Goal: Obtain resource: Obtain resource

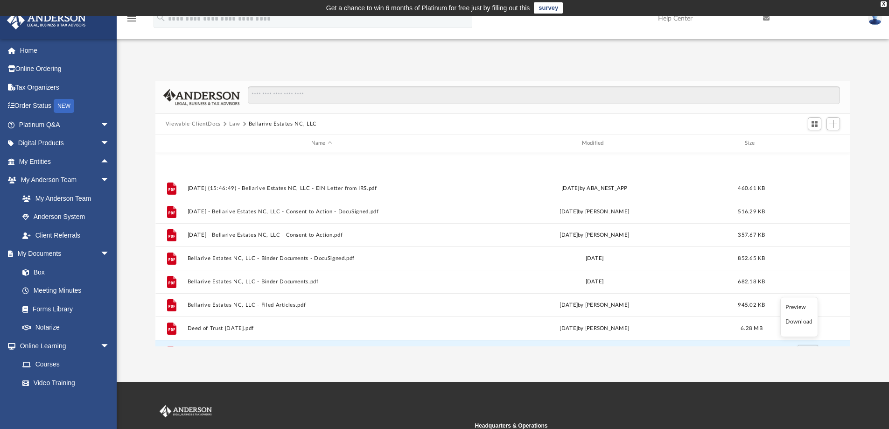
scroll to position [205, 688]
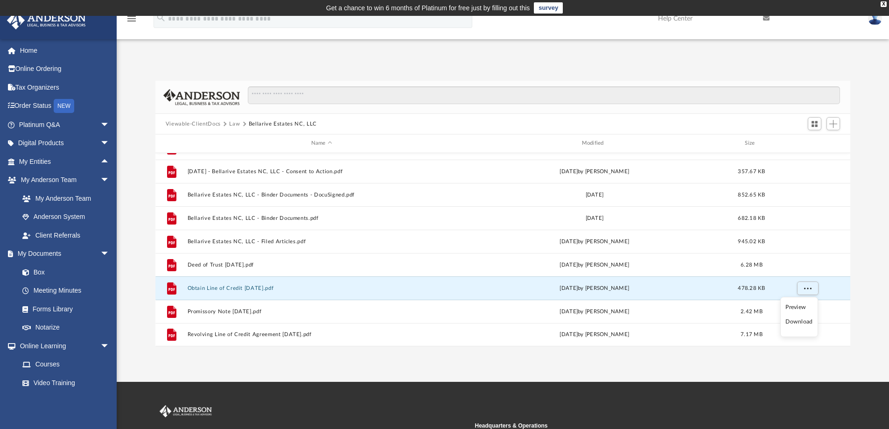
click at [534, 58] on div "App [PERSON_NAME][EMAIL_ADDRESS][DOMAIN_NAME] Sign Out [PERSON_NAME][EMAIL_ADDR…" at bounding box center [444, 198] width 889 height 295
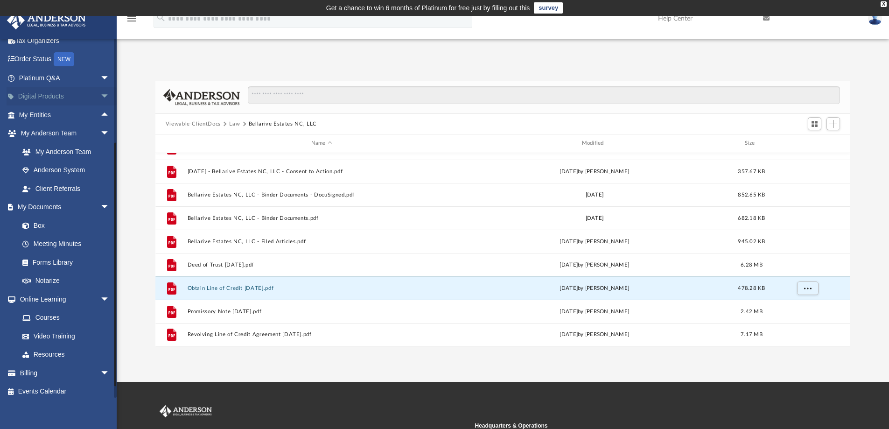
click at [100, 95] on span "arrow_drop_down" at bounding box center [109, 96] width 19 height 19
click at [100, 95] on span "arrow_drop_up" at bounding box center [109, 96] width 19 height 19
click at [100, 115] on span "arrow_drop_up" at bounding box center [109, 114] width 19 height 19
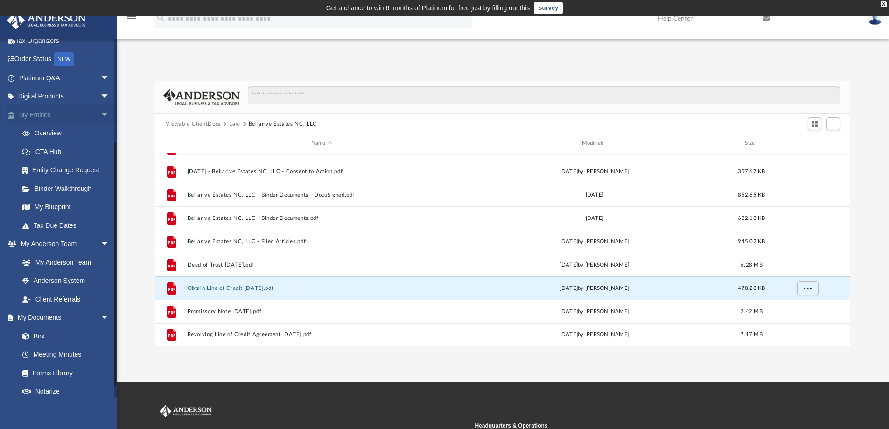
click at [100, 115] on span "arrow_drop_down" at bounding box center [109, 114] width 19 height 19
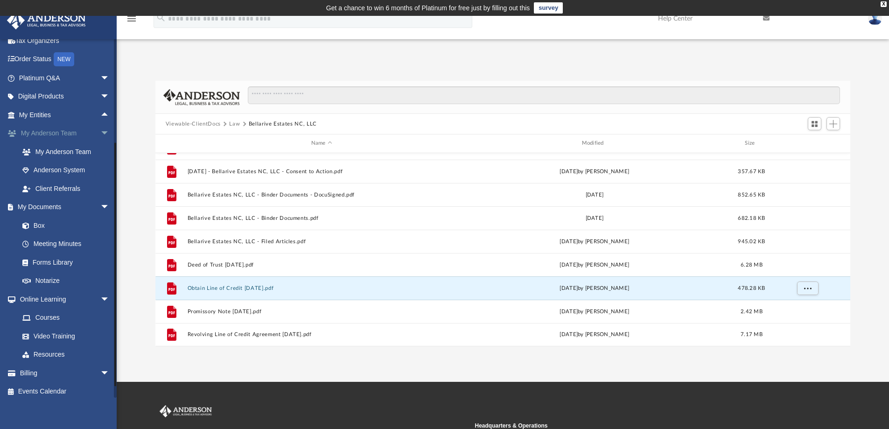
click at [100, 132] on span "arrow_drop_down" at bounding box center [109, 133] width 19 height 19
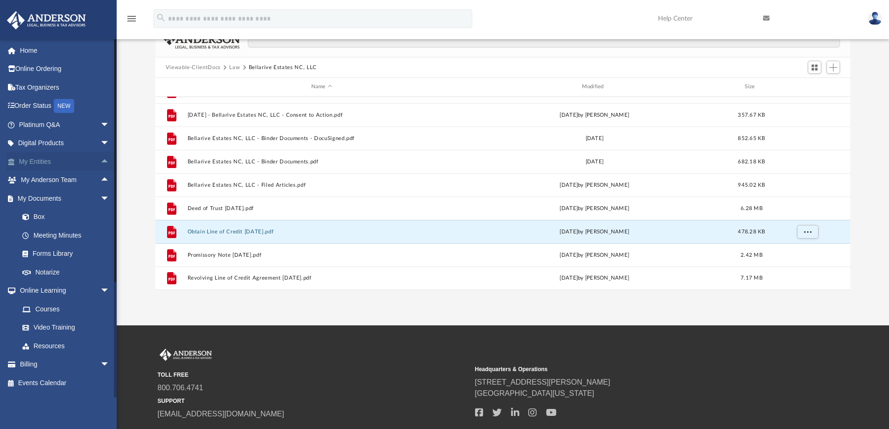
scroll to position [0, 0]
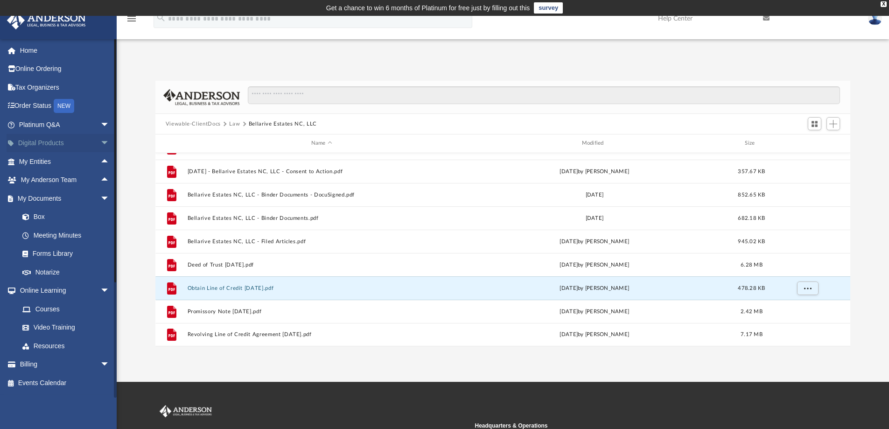
click at [100, 141] on span "arrow_drop_down" at bounding box center [109, 143] width 19 height 19
click at [100, 141] on span "arrow_drop_up" at bounding box center [109, 143] width 19 height 19
click at [100, 161] on span "arrow_drop_up" at bounding box center [109, 161] width 19 height 19
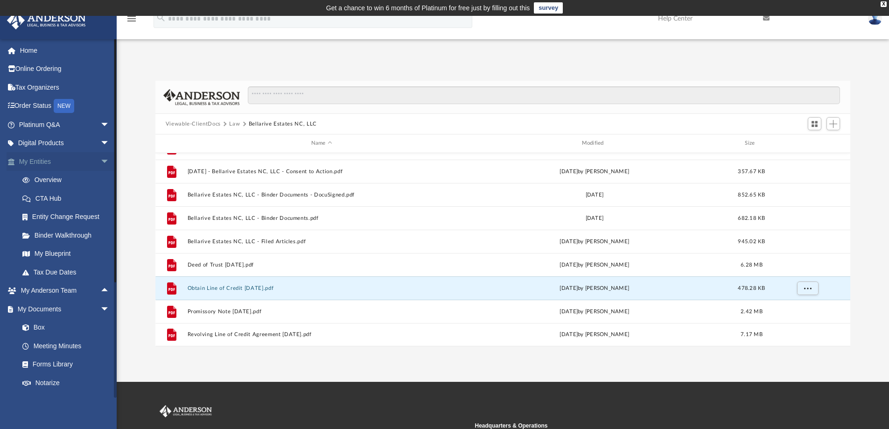
click at [100, 161] on span "arrow_drop_down" at bounding box center [109, 161] width 19 height 19
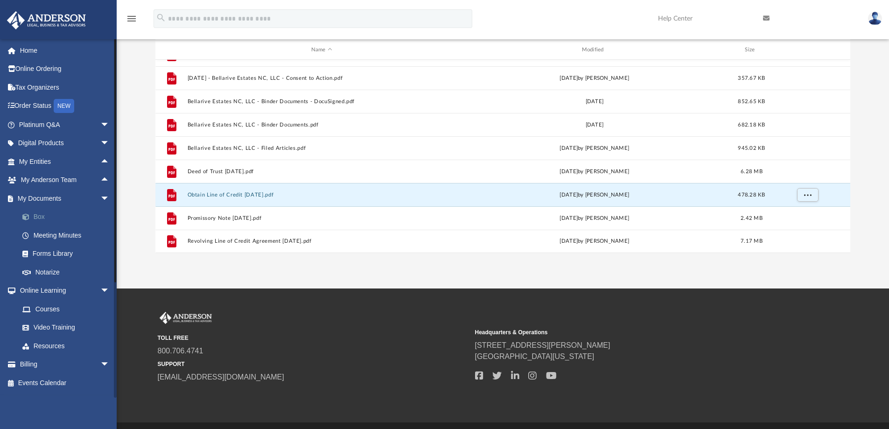
scroll to position [47, 0]
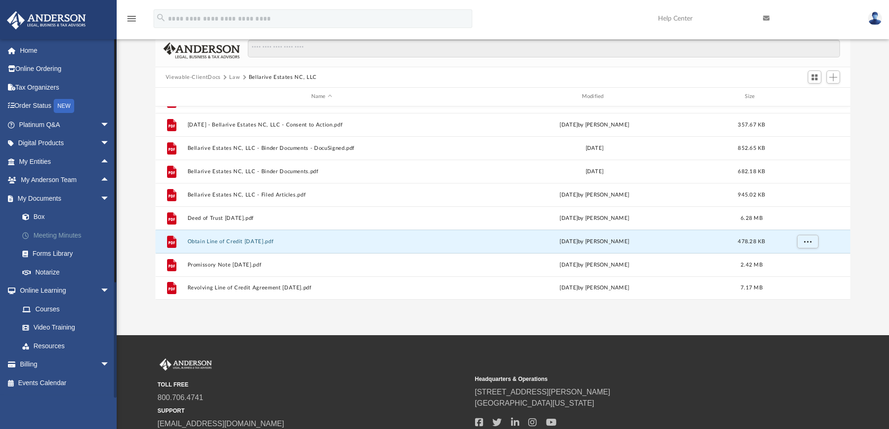
click at [65, 234] on link "Meeting Minutes" at bounding box center [68, 235] width 111 height 19
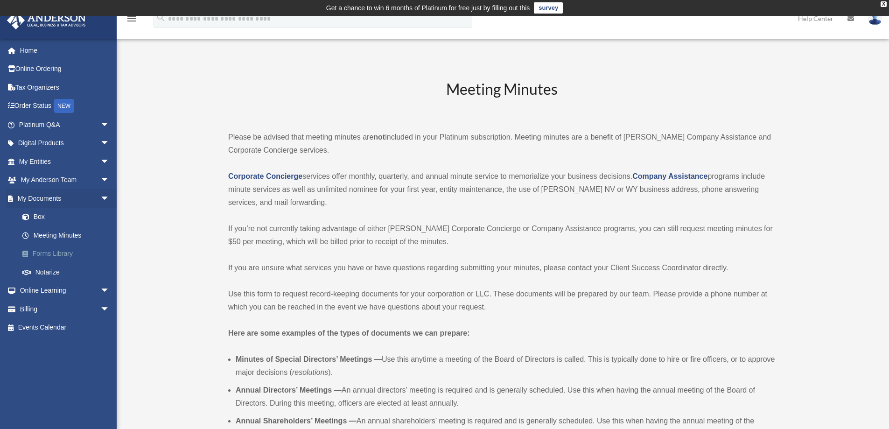
click at [61, 249] on link "Forms Library" at bounding box center [68, 253] width 111 height 19
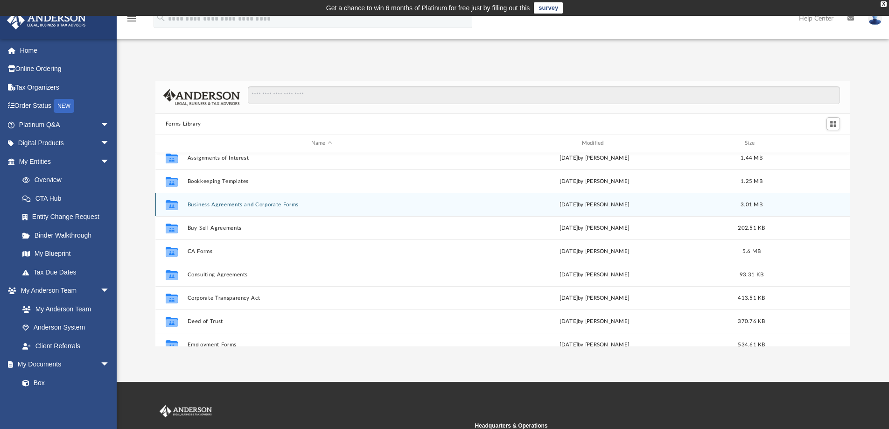
scroll to position [93, 0]
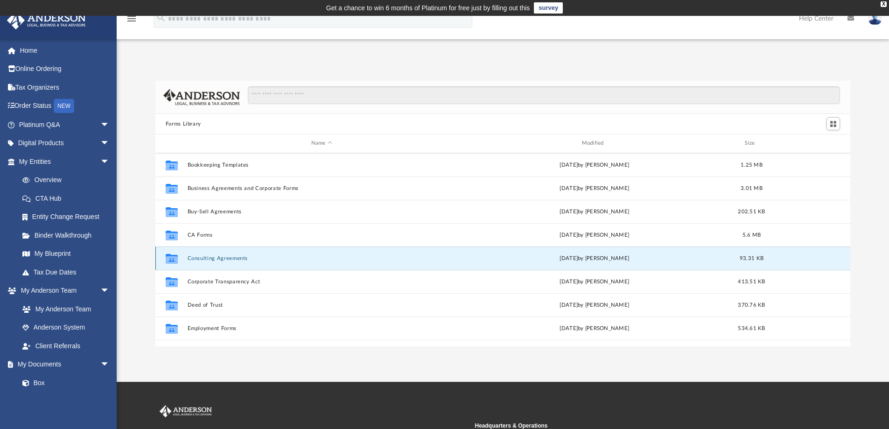
click at [233, 259] on button "Consulting Agreements" at bounding box center [321, 258] width 269 height 6
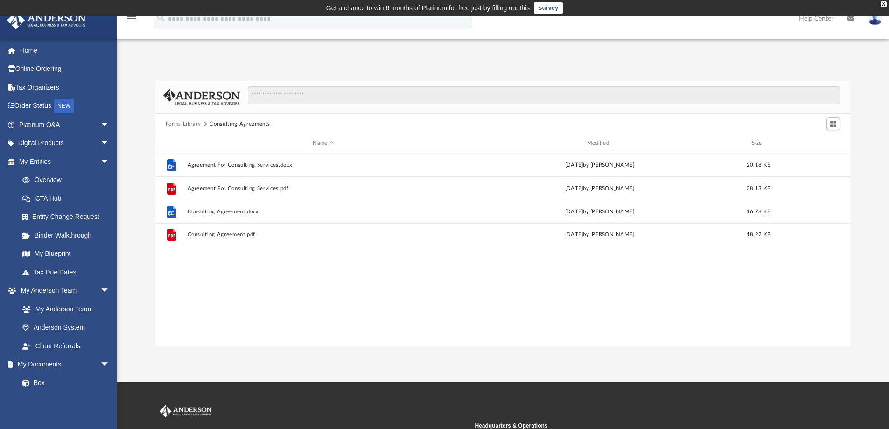
scroll to position [0, 0]
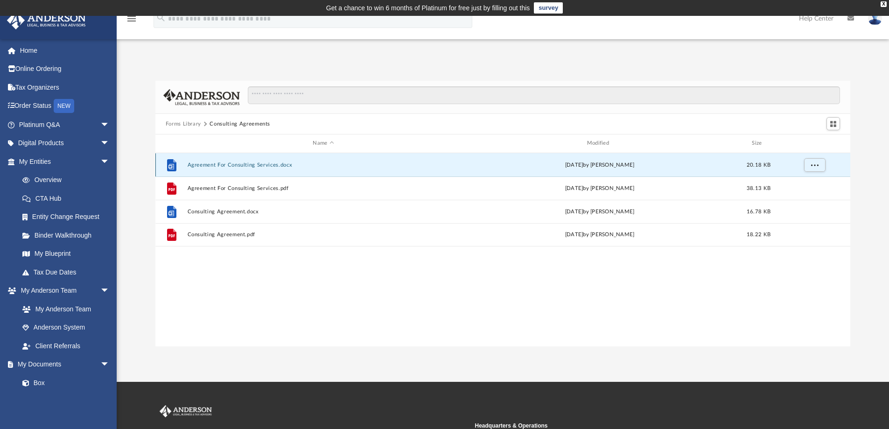
click at [237, 167] on button "Agreement For Consulting Services.docx" at bounding box center [323, 165] width 272 height 6
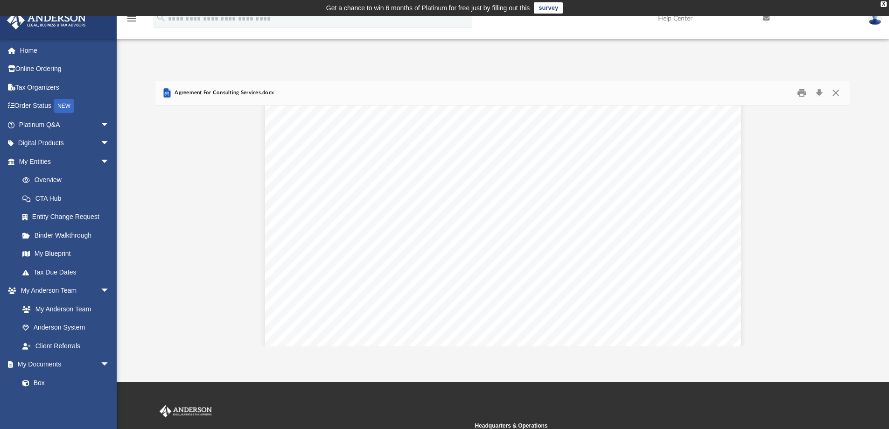
scroll to position [47, 0]
